Goal: Information Seeking & Learning: Learn about a topic

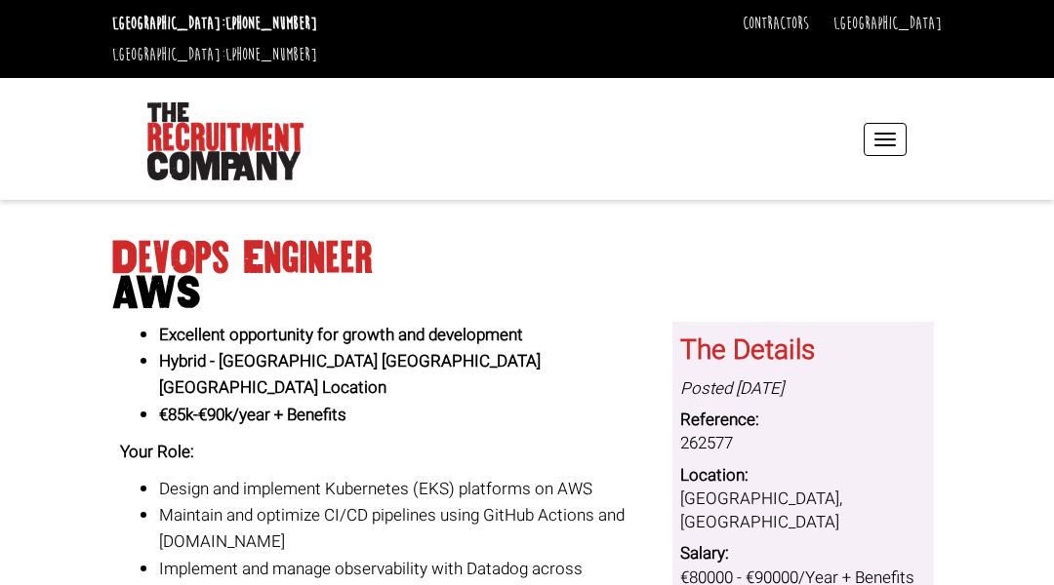
scroll to position [39, 0]
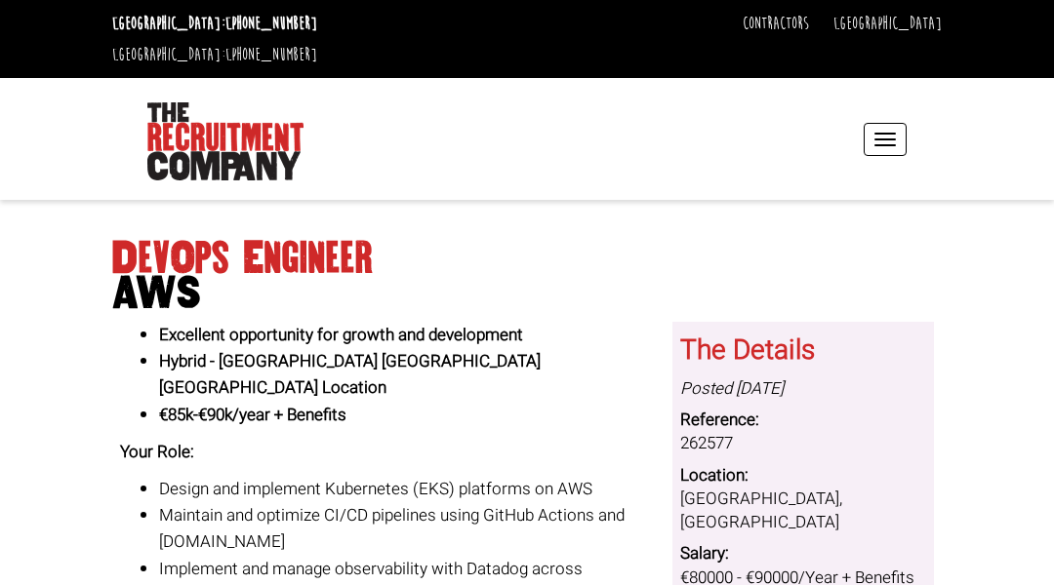
scroll to position [39, 0]
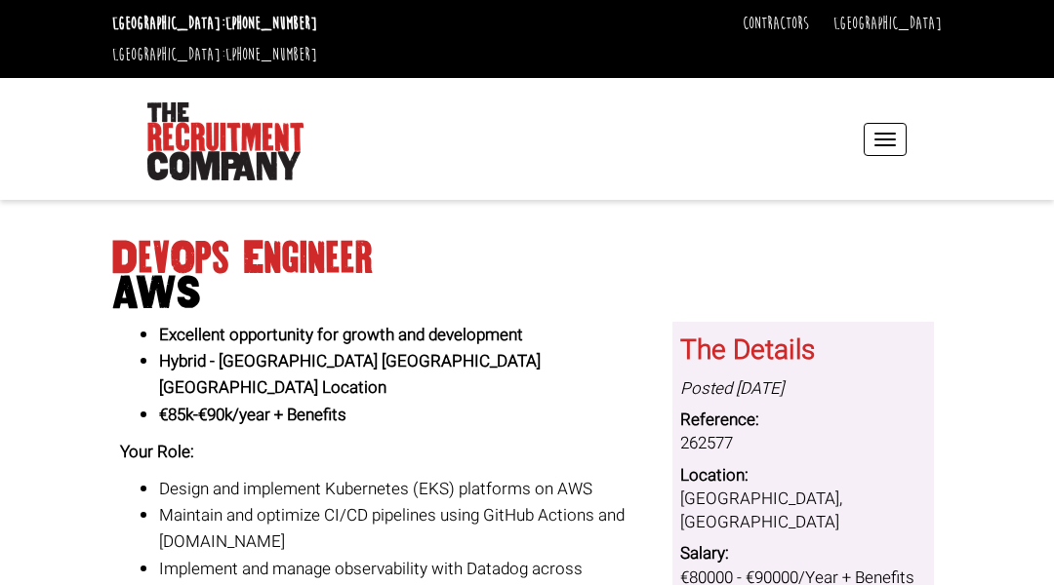
scroll to position [39, 0]
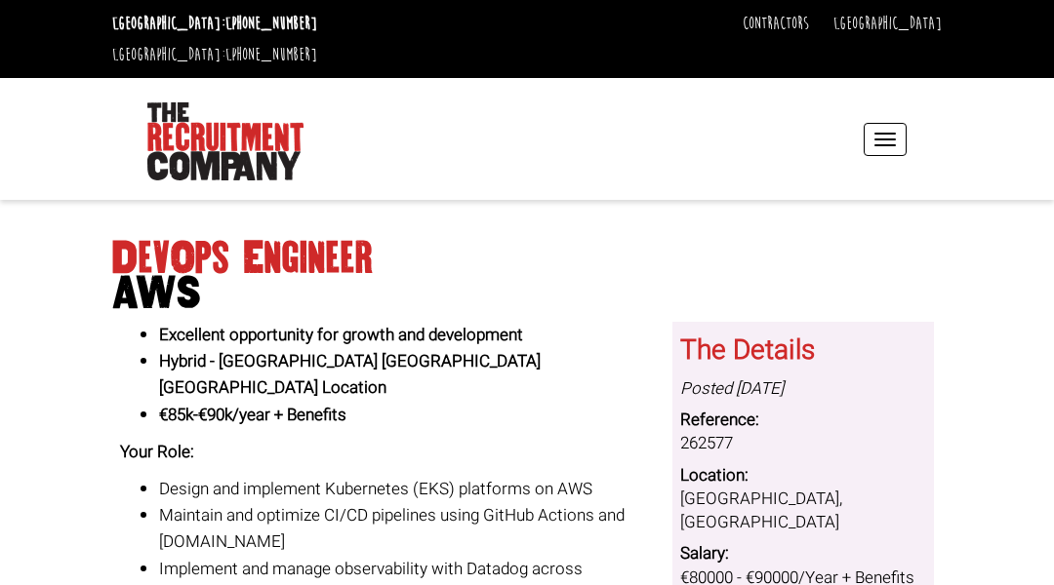
scroll to position [39, 0]
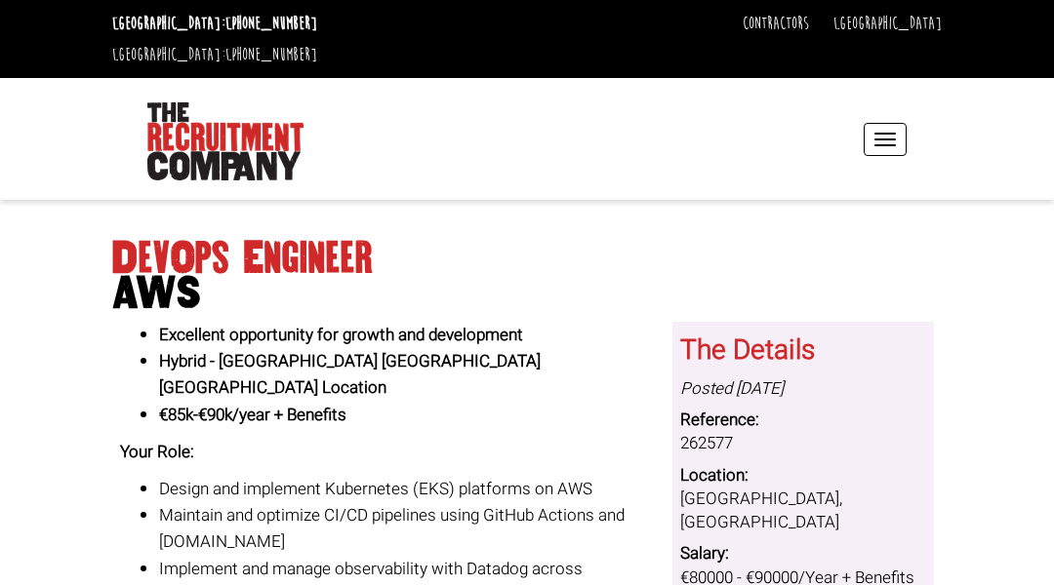
scroll to position [39, 0]
